Goal: Communication & Community: Answer question/provide support

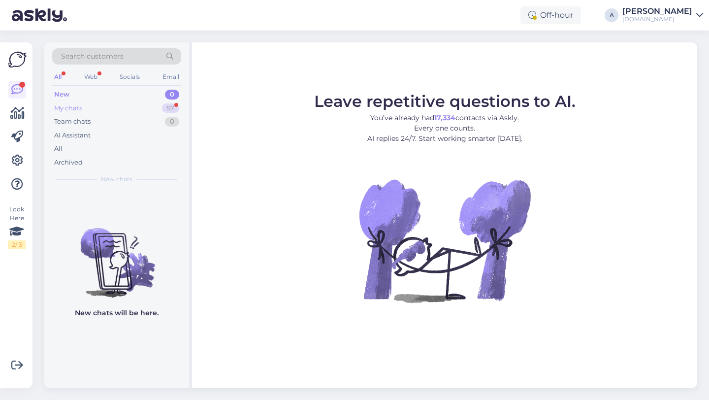
click at [156, 107] on div "My chats 57" at bounding box center [116, 108] width 129 height 14
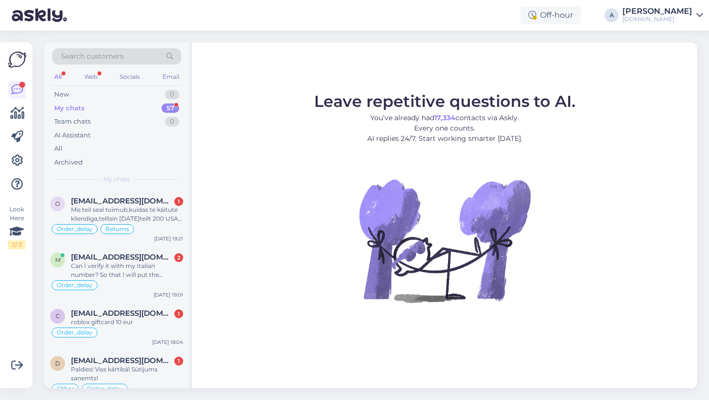
click at [153, 55] on div "Search customers" at bounding box center [116, 56] width 129 height 16
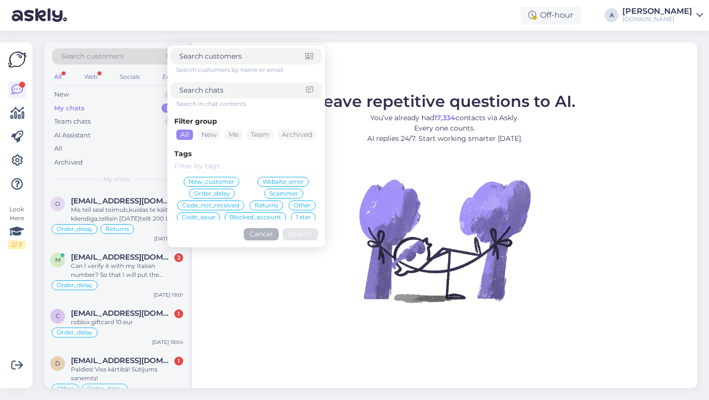
paste input "stanislavcikainese49@gmail.com"
type input "stanislavcikainese49@gmail.com"
click at [293, 231] on button "Search" at bounding box center [299, 234] width 35 height 12
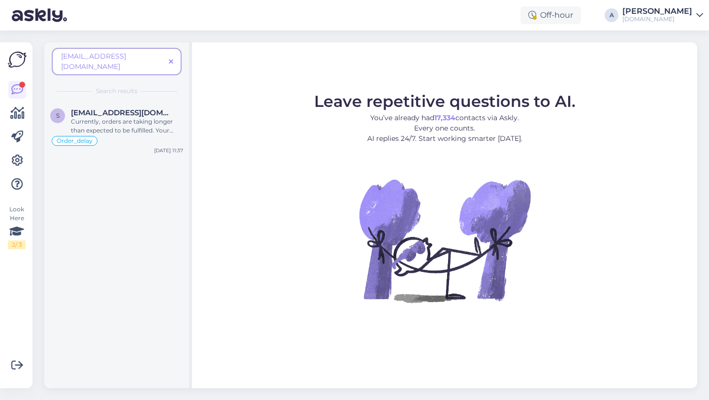
click at [171, 59] on icon at bounding box center [171, 62] width 4 height 7
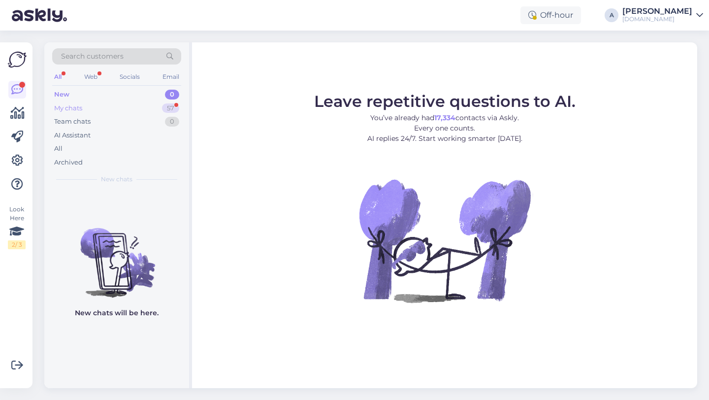
click at [165, 108] on div "57" at bounding box center [170, 108] width 17 height 10
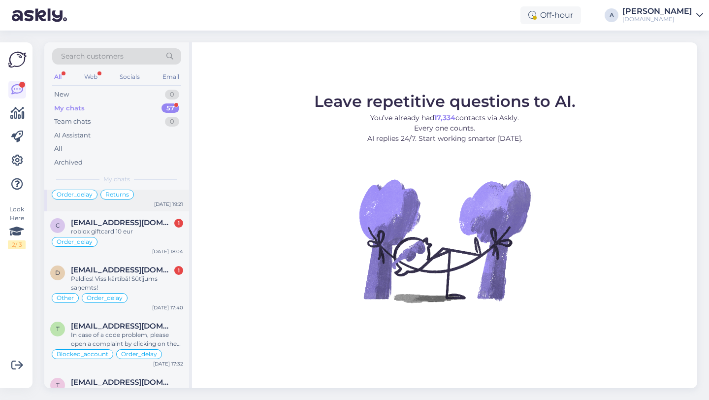
scroll to position [87, 0]
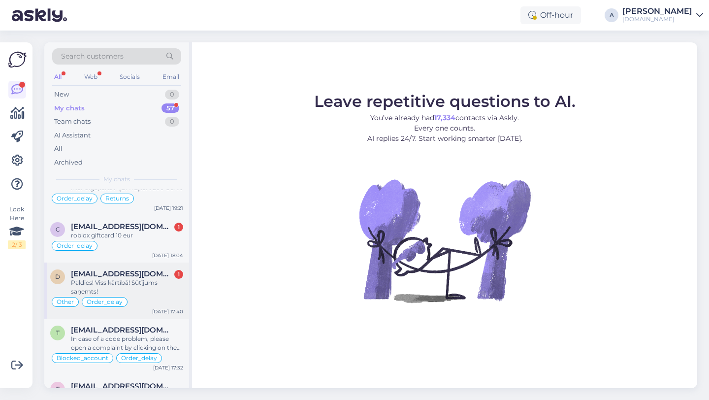
click at [141, 283] on div "Paldies! Viss kārtībā! Sūtījums saņemts!" at bounding box center [127, 287] width 112 height 18
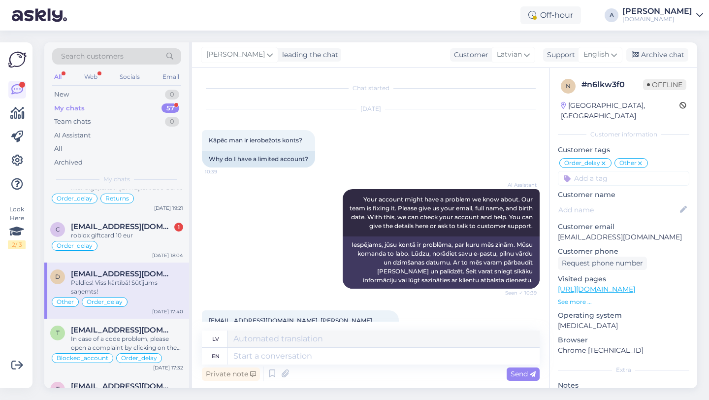
scroll to position [5628, 0]
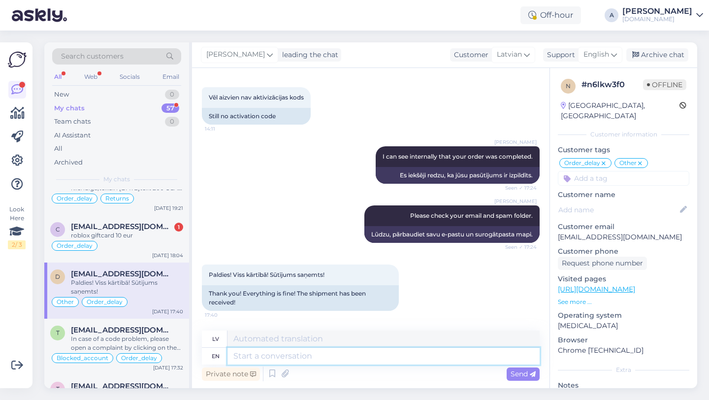
click at [285, 357] on textarea at bounding box center [383, 355] width 312 height 17
type textarea "You're wel"
type textarea "Tu esi"
type textarea "You're welcome!"
type textarea "Nav par ko!"
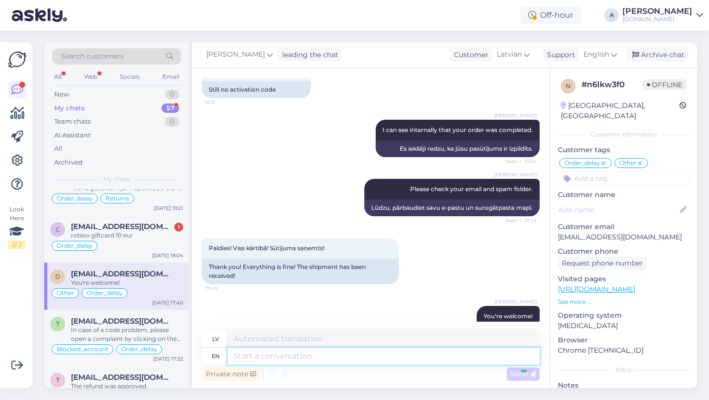
scroll to position [5687, 0]
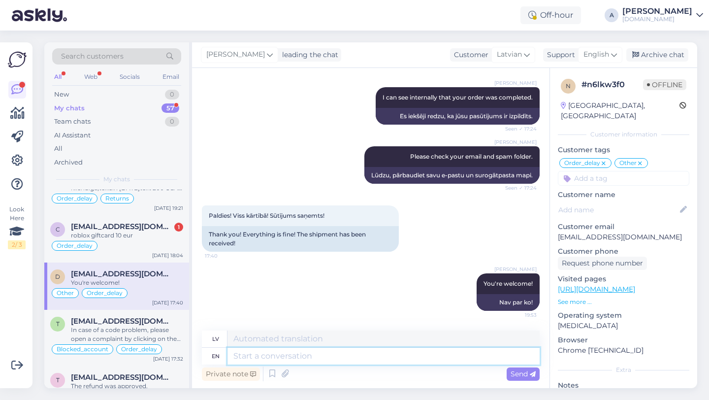
click at [302, 357] on textarea at bounding box center [383, 355] width 312 height 17
paste textarea "If you need further help, don't hesitate to contact us again. Have a great day!"
type textarea "If you need further help, don't hesitate to contact us again. Have a great day!"
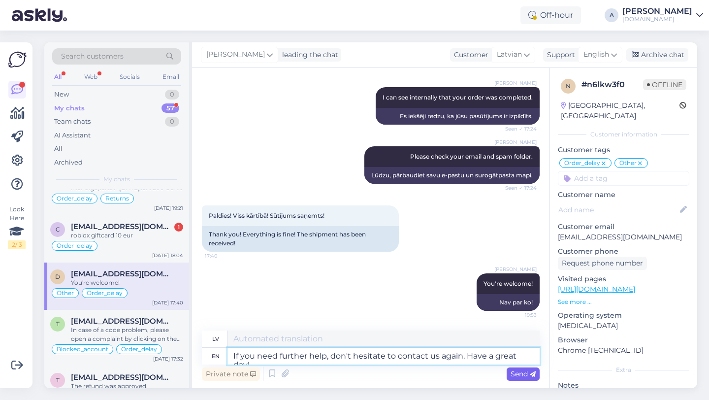
type textarea "Ja jums nepieciešama papildu palīdzība, nevilcinieties sazināties ar mums vēlre…"
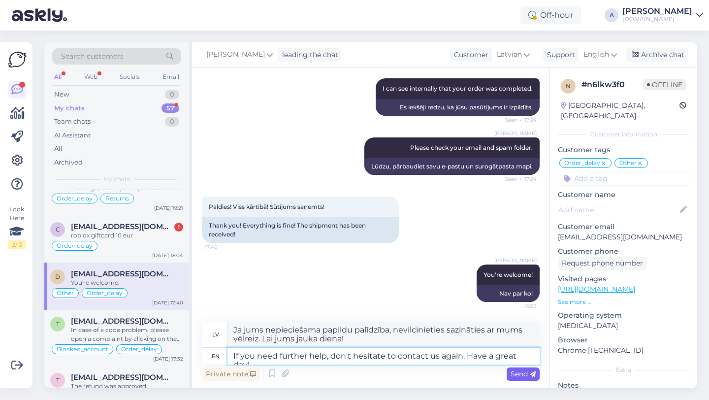
type textarea "If you need further help, don't hesitate to contact us again. Have a great day!"
click at [527, 375] on span "Send" at bounding box center [522, 373] width 25 height 9
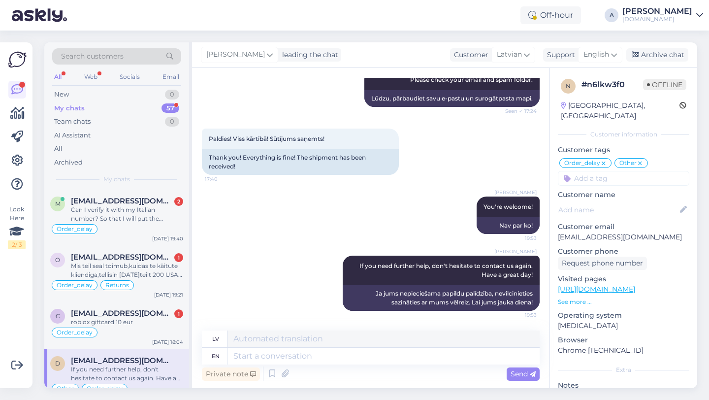
scroll to position [2, 0]
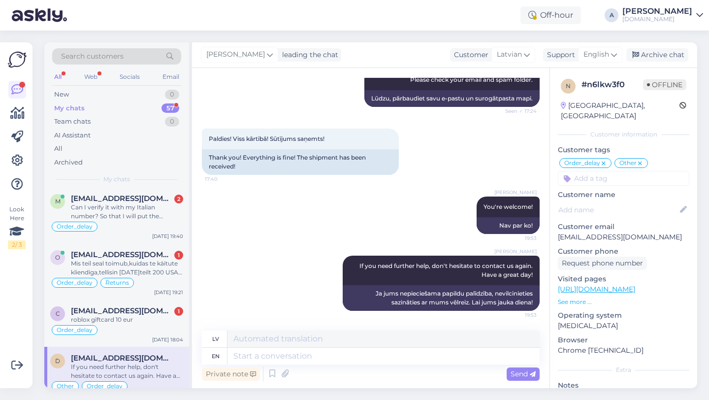
click at [292, 243] on div "Alfredo You're welcome! 19:53 Nav par ko!" at bounding box center [371, 214] width 338 height 59
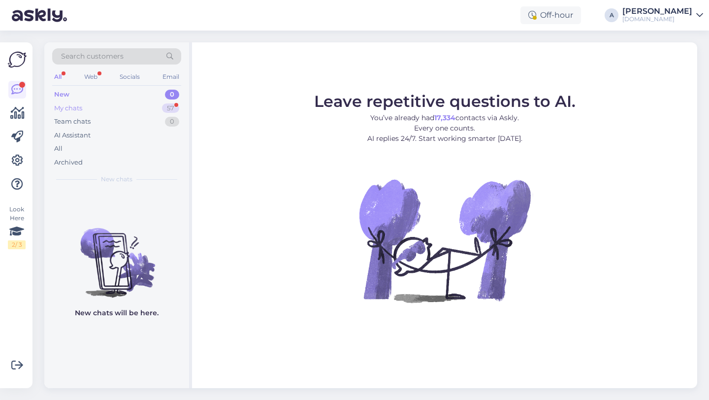
click at [174, 107] on div "57" at bounding box center [170, 108] width 17 height 10
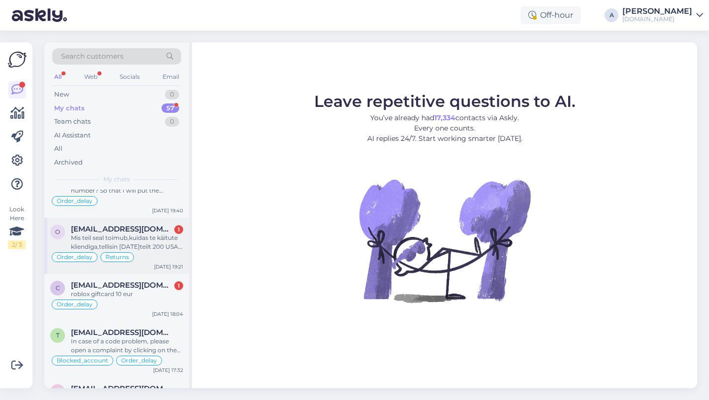
scroll to position [98, 0]
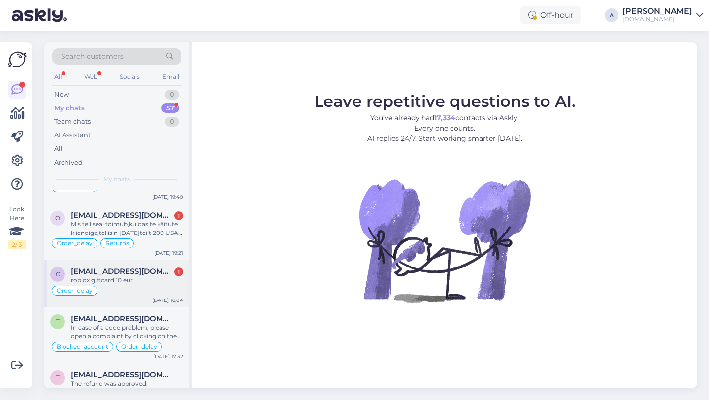
click at [144, 284] on div "Order_delay" at bounding box center [116, 290] width 133 height 12
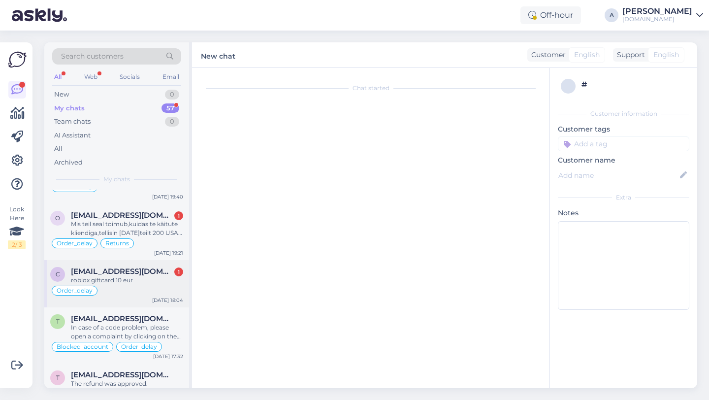
scroll to position [1683, 0]
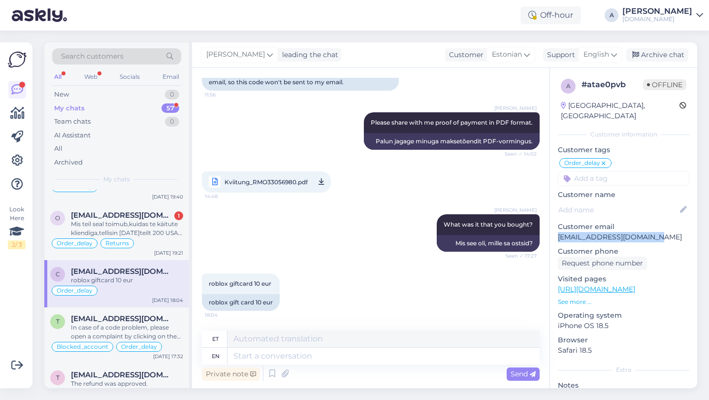
drag, startPoint x: 652, startPoint y: 225, endPoint x: 558, endPoint y: 225, distance: 94.0
click at [553, 226] on div "a # atae0pvb Offline Estonia, Tallinn Customer information Customer tags Order_…" at bounding box center [623, 282] width 147 height 429
copy p "[EMAIL_ADDRESS][DOMAIN_NAME]"
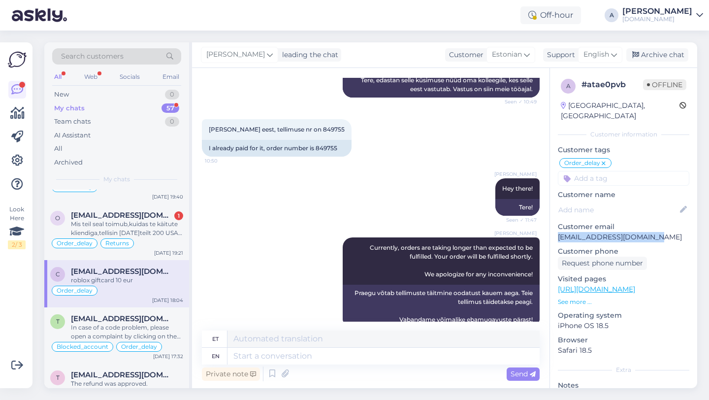
scroll to position [1337, 0]
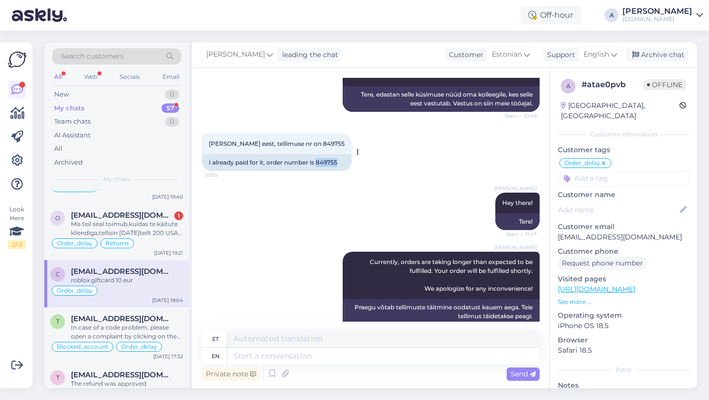
drag, startPoint x: 341, startPoint y: 179, endPoint x: 328, endPoint y: 179, distance: 13.8
click at [317, 171] on div "I already paid for it, order number is 849755" at bounding box center [277, 162] width 150 height 17
copy div "849755"
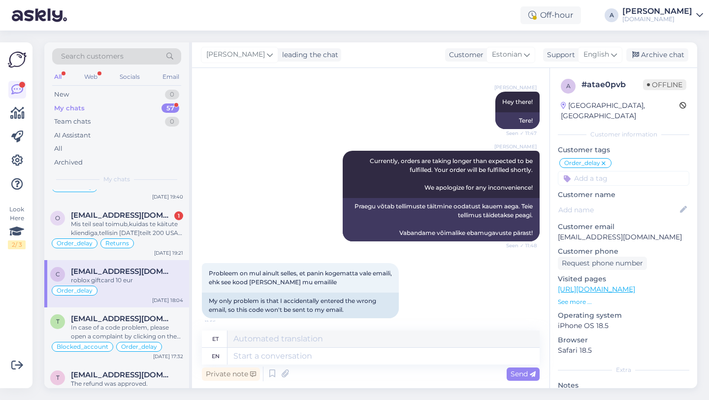
scroll to position [1683, 0]
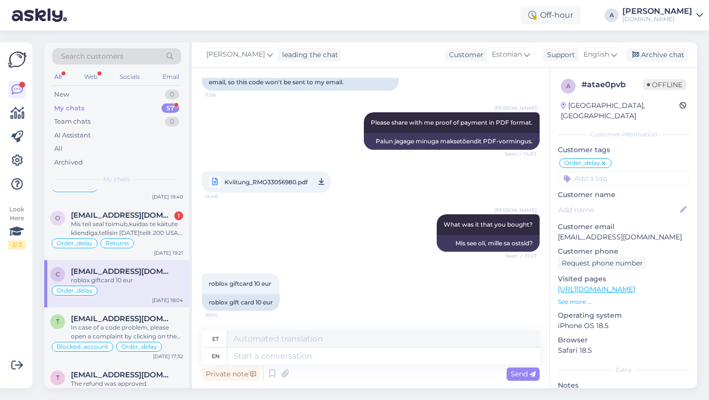
click at [290, 187] on span "Kviitung_RMO33056980.pdf" at bounding box center [265, 182] width 83 height 12
click at [279, 354] on textarea at bounding box center [383, 355] width 312 height 17
paste textarea "https://punktid.ee/file/849755/463938?t=0b6b20cf"
type textarea "https://punktid.ee/file/849755/463938?t=0b6b20cf"
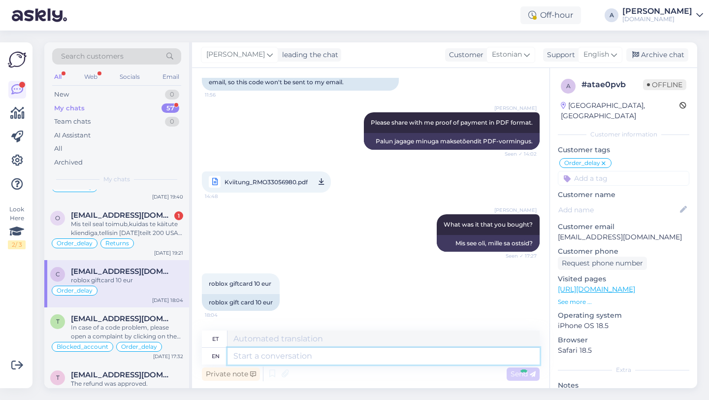
scroll to position [1742, 0]
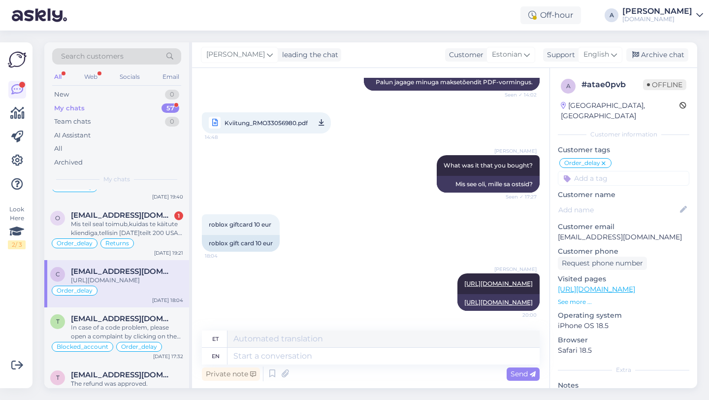
click at [627, 171] on input at bounding box center [622, 178] width 131 height 15
type input "code"
click at [661, 199] on div "Code_not_received" at bounding box center [646, 204] width 67 height 10
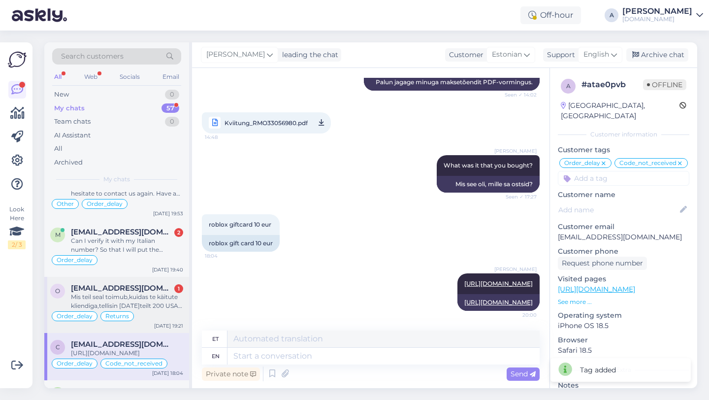
click at [134, 298] on div "Mis teil seal toimub,kuidas te käitute kliendiga,tellisin 14 aug.teilt 200 USA …" at bounding box center [127, 301] width 112 height 18
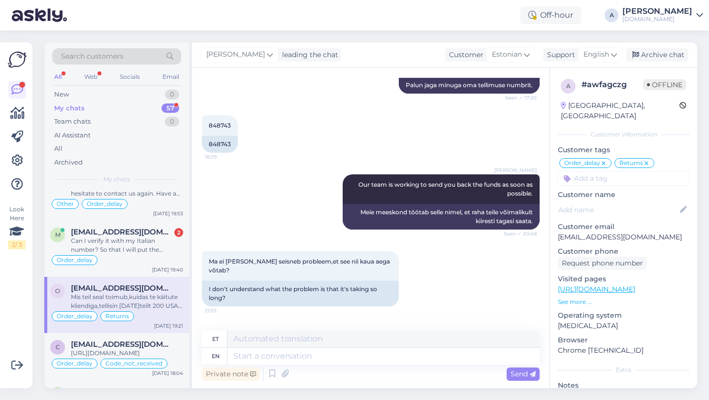
scroll to position [3085, 0]
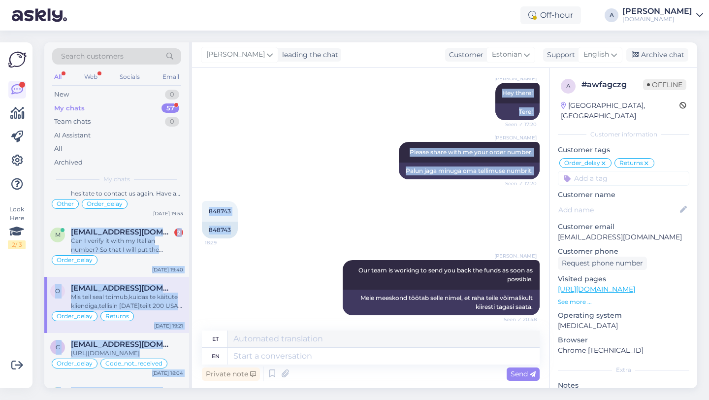
drag, startPoint x: 231, startPoint y: 227, endPoint x: 191, endPoint y: 225, distance: 39.4
click at [192, 225] on div "Chat started Aug 14 2025 Kui ostan Razer golf 200 USA kinkekaardi ,kas sõber sa…" at bounding box center [370, 228] width 357 height 320
click at [233, 232] on div "848743" at bounding box center [220, 229] width 36 height 17
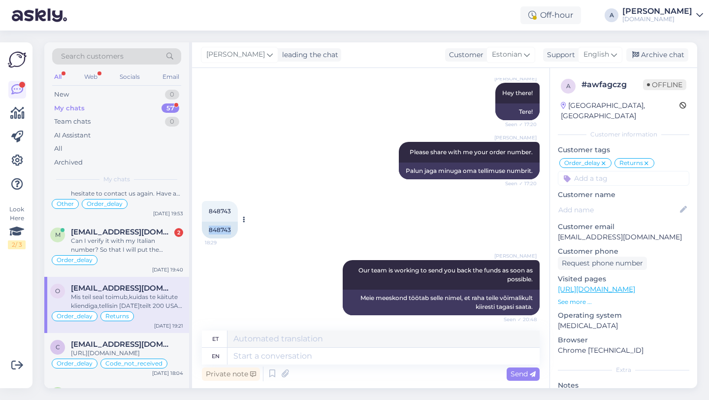
drag, startPoint x: 234, startPoint y: 226, endPoint x: 209, endPoint y: 226, distance: 25.1
click at [209, 226] on div "848743" at bounding box center [220, 229] width 36 height 17
copy div "848743"
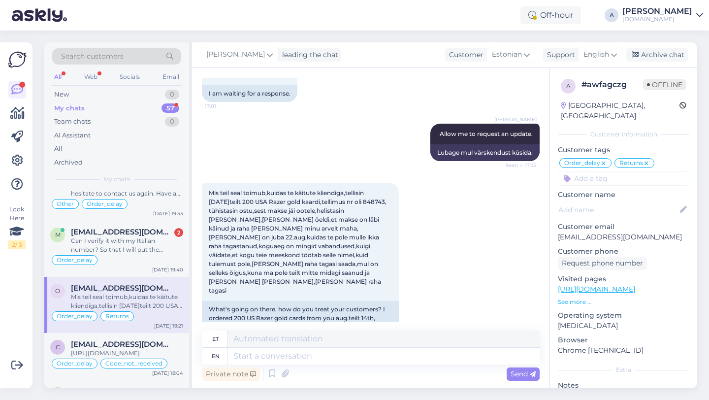
scroll to position [3795, 0]
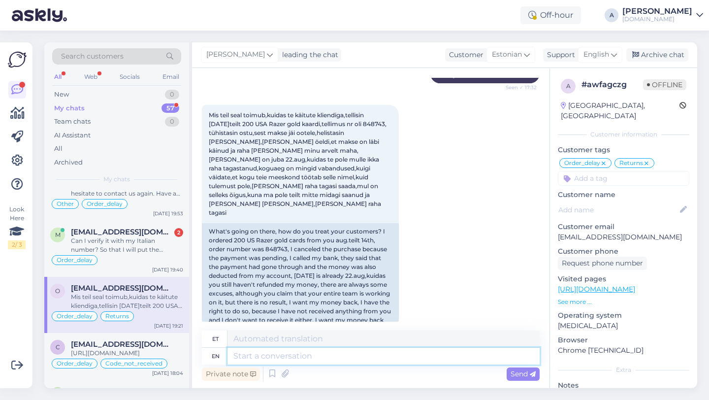
click at [363, 359] on textarea at bounding box center [383, 355] width 312 height 17
type textarea "T"
type textarea "Im"
type textarea "Olen"
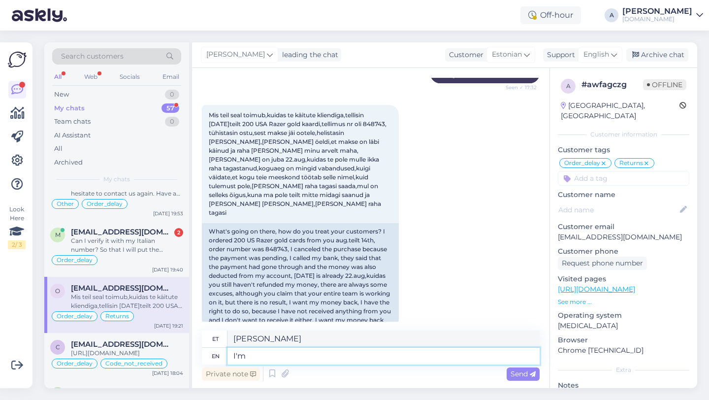
type textarea "I'm"
type textarea "Ma olen"
type textarea "I'm still wa"
type textarea "Ma olen ikka veel"
type textarea "I'm still waiting f"
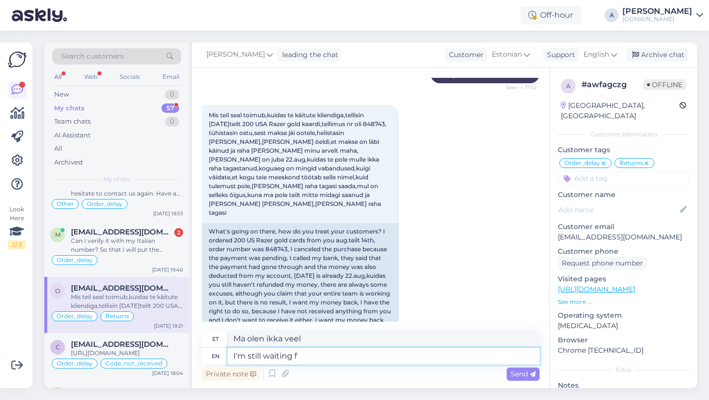
type textarea "Ma ikka ootan"
type textarea "I'm still waiting for a"
type textarea "Ma ikka veel ootan"
type textarea "I'm still waiting for an up"
type textarea "Ma ootan ikka veel"
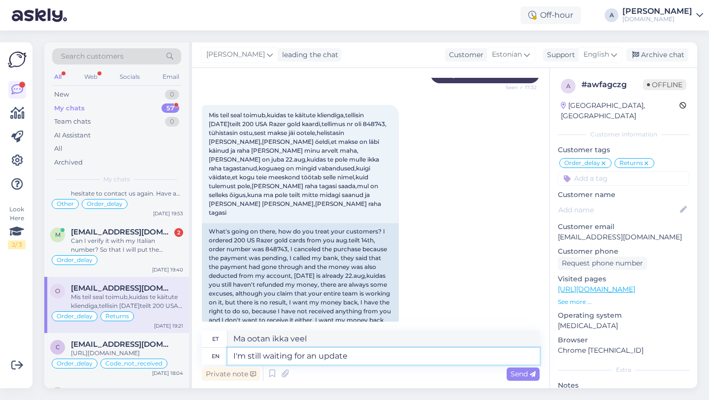
type textarea "I'm still waiting for an update"
type textarea "Ma ootan ikka veel uuendust"
type textarea "I'm still waiting for an update from"
type textarea "Ma ootan endiselt värskendust"
type textarea "I'm still waiting for an update from our"
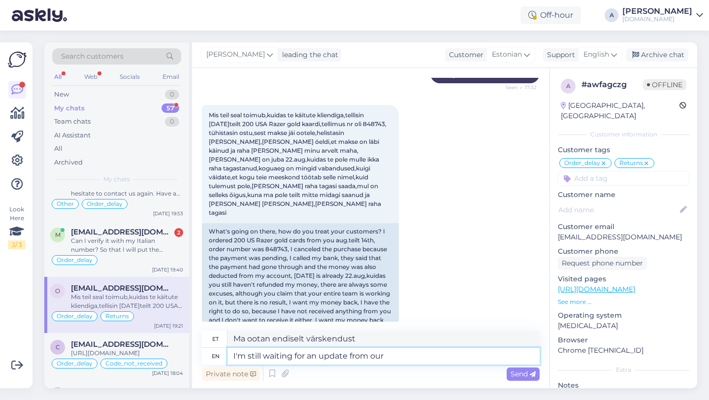
type textarea "Ootan endiselt meie käest värskendust"
type textarea "I'm still waiting for an update from our internal te"
type textarea "Ootan endiselt meie siseinfost värskendust."
type textarea "I'm still waiting for an update from our internal team."
type textarea "Ootan endiselt meie sisemiselt meeskonnalt värskendust."
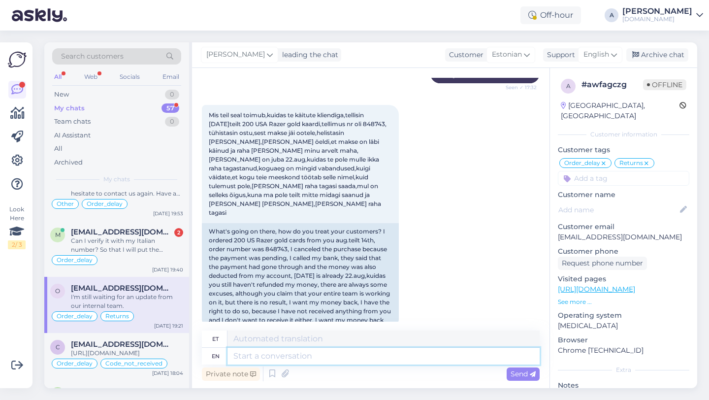
scroll to position [3854, 0]
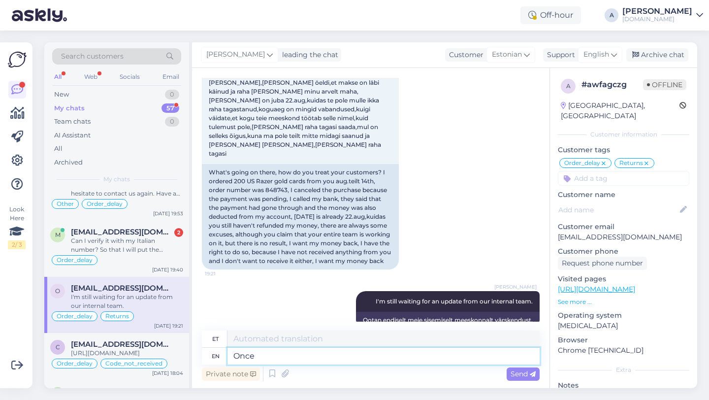
type textarea "Once"
type textarea "Kord"
type textarea "Once I ge"
type textarea "Kui ma kord"
type textarea "Once I get th"
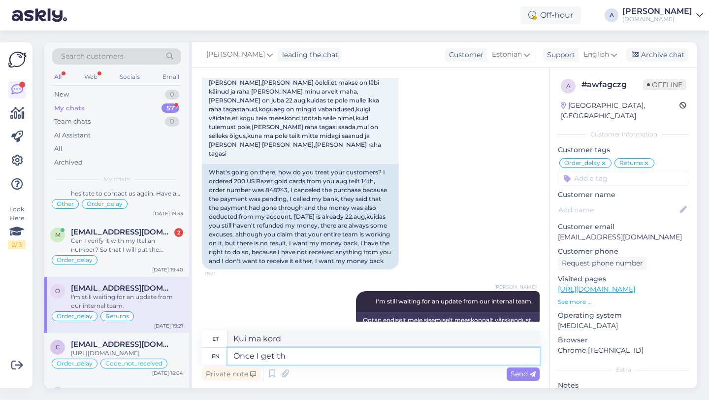
type textarea "Kui ma saan"
type textarea "Once I get the i"
type textarea "Kui ma saan kätte"
type textarea "Once I get the information"
type textarea "Kui ma info kätte saan"
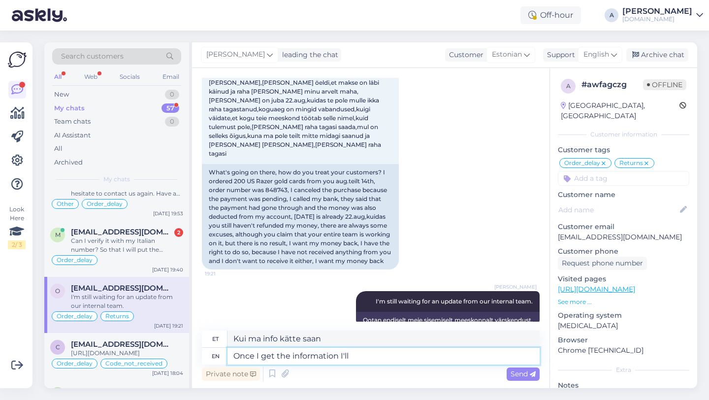
type textarea "Once I get the information I'll l"
type textarea "Kui ma info kätte saan, siis ma"
type textarea "Once I get the information I'll let y"
type textarea "Kui ma info kätte saan, annan teada"
type textarea "Once I get the information I'll let you k"
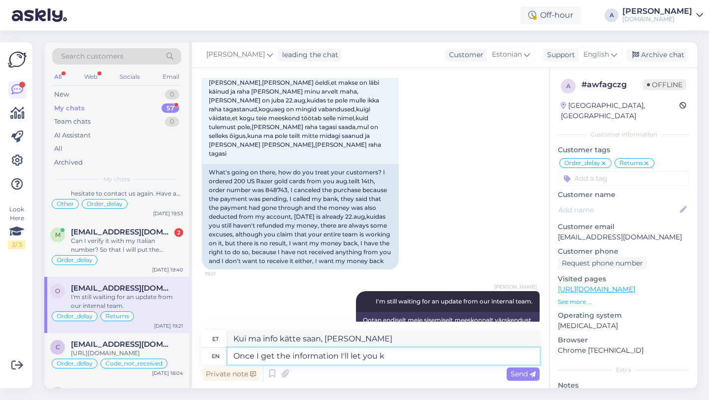
type textarea "Kui info kätte saan, annan teada"
type textarea "Once I get the information I'll let you know immediately."
type textarea "Niipea kui info kätte saan, annan kohe teada."
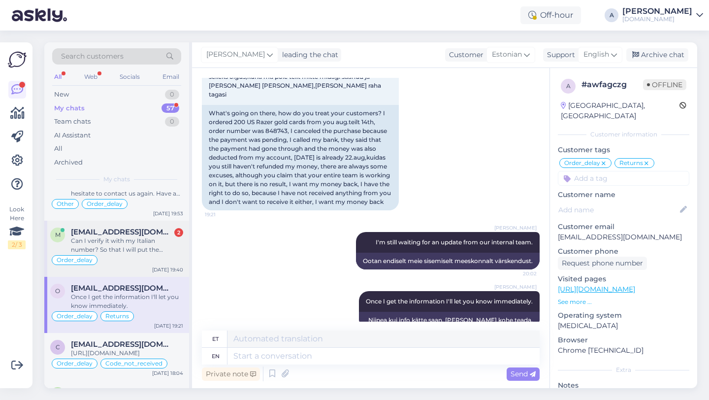
click at [172, 242] on div "Can I verify it with my Italian number? So that I will put the number" at bounding box center [127, 245] width 112 height 18
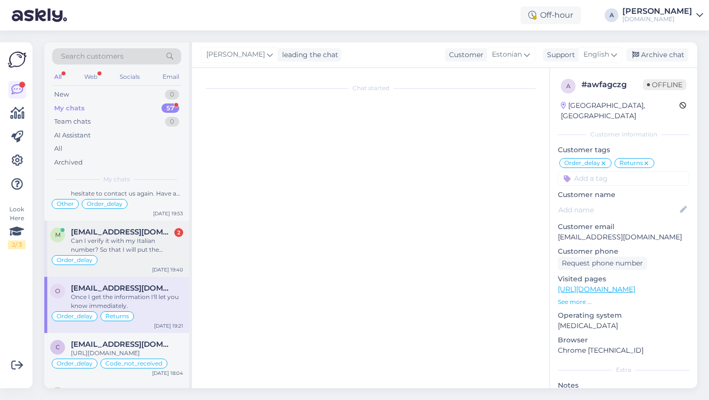
scroll to position [5648, 0]
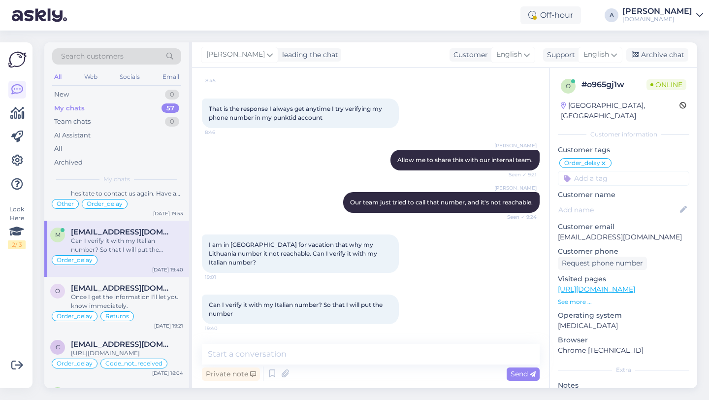
drag, startPoint x: 243, startPoint y: 313, endPoint x: 205, endPoint y: 251, distance: 72.5
click at [205, 251] on div "Chat started Aug 7 2025 When will the 50 dollar steam card be available? 15:32 …" at bounding box center [375, 206] width 346 height 257
click at [260, 281] on div "I am in Italy for vacation that why my Lithuania number it not reachable. Can I…" at bounding box center [371, 253] width 338 height 60
click at [286, 355] on textarea at bounding box center [371, 353] width 338 height 21
type textarea "y"
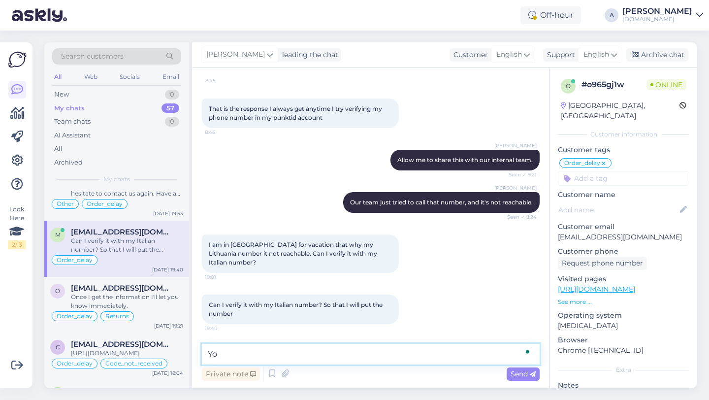
type textarea "Y"
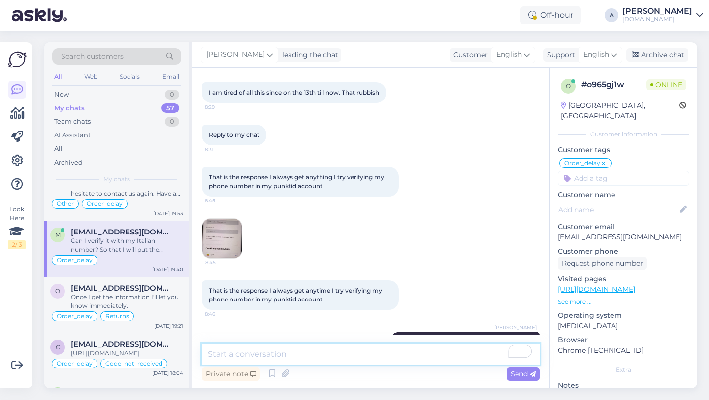
scroll to position [5437, 0]
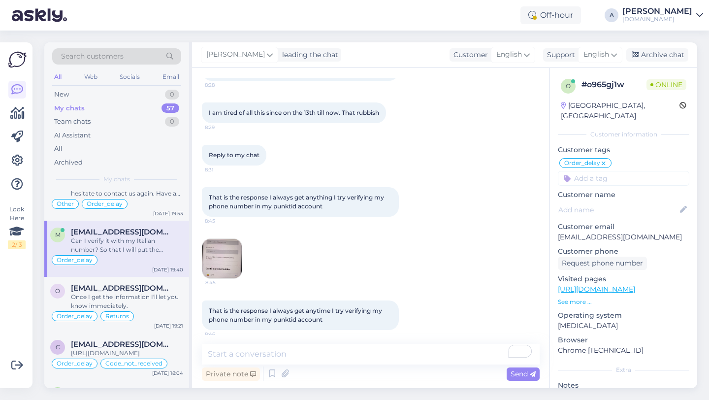
click at [232, 275] on img at bounding box center [221, 258] width 39 height 39
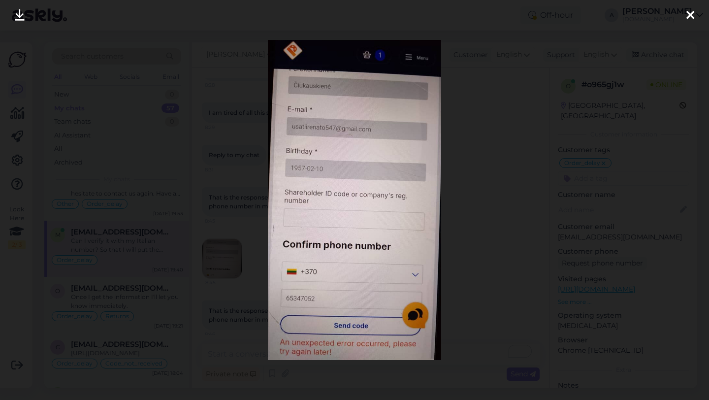
click at [689, 15] on icon at bounding box center [690, 15] width 8 height 13
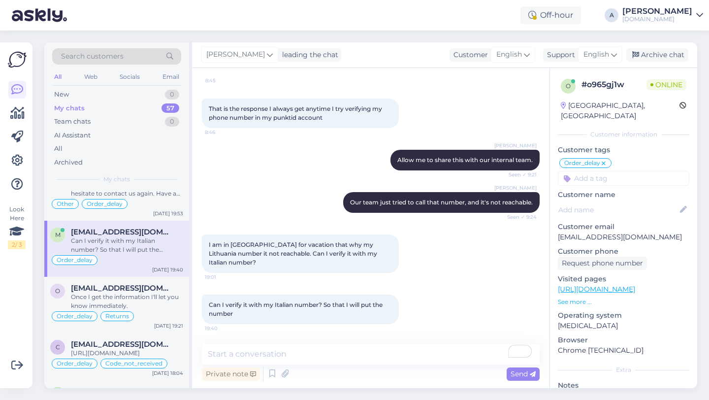
scroll to position [0, 0]
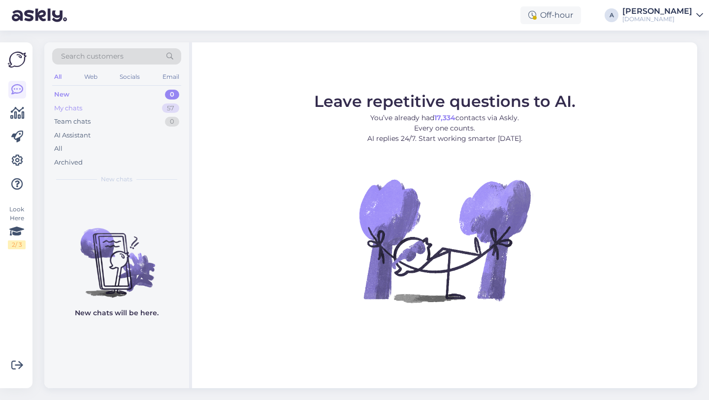
click at [166, 108] on div "57" at bounding box center [170, 108] width 17 height 10
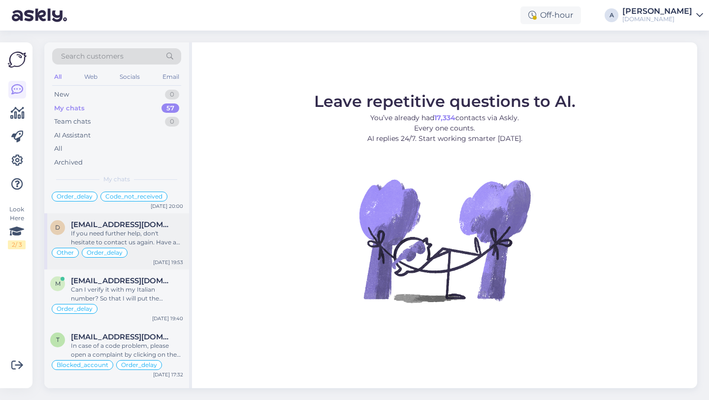
scroll to position [93, 0]
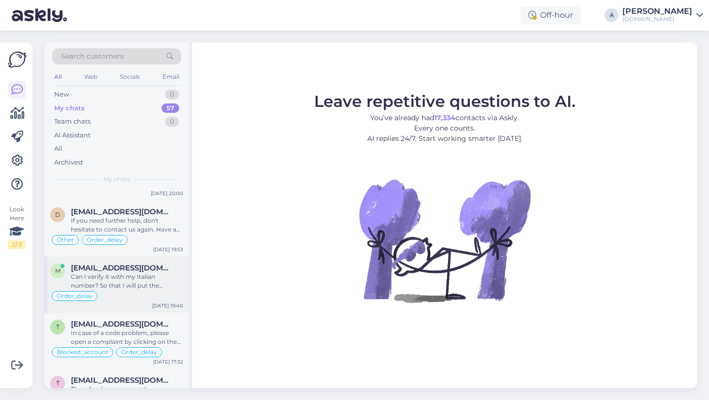
click at [110, 284] on div "Can I verify it with my Italian number? So that I will put the number" at bounding box center [127, 281] width 112 height 18
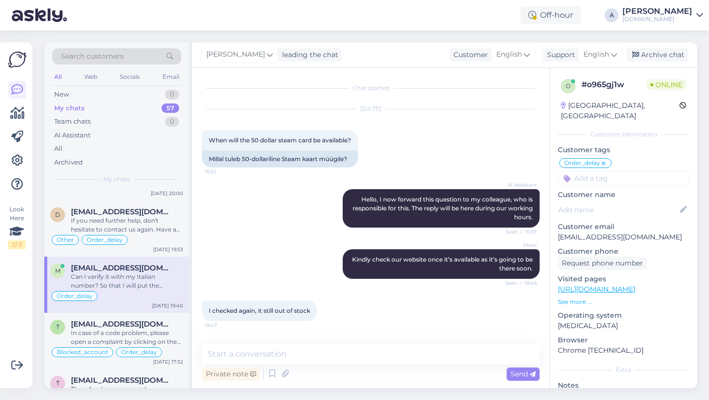
scroll to position [5648, 0]
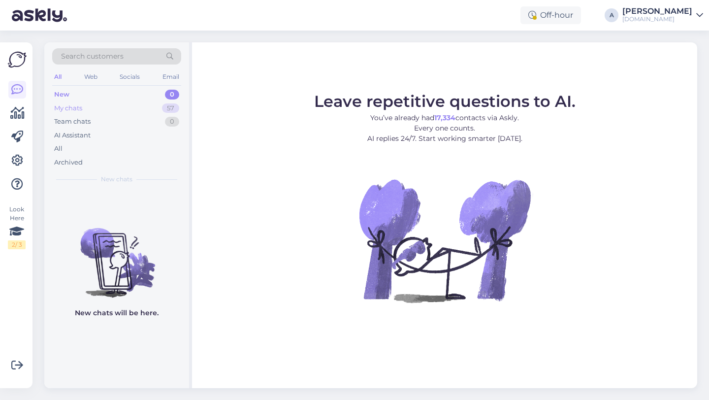
click at [167, 110] on div "57" at bounding box center [170, 108] width 17 height 10
